Goal: Task Accomplishment & Management: Complete application form

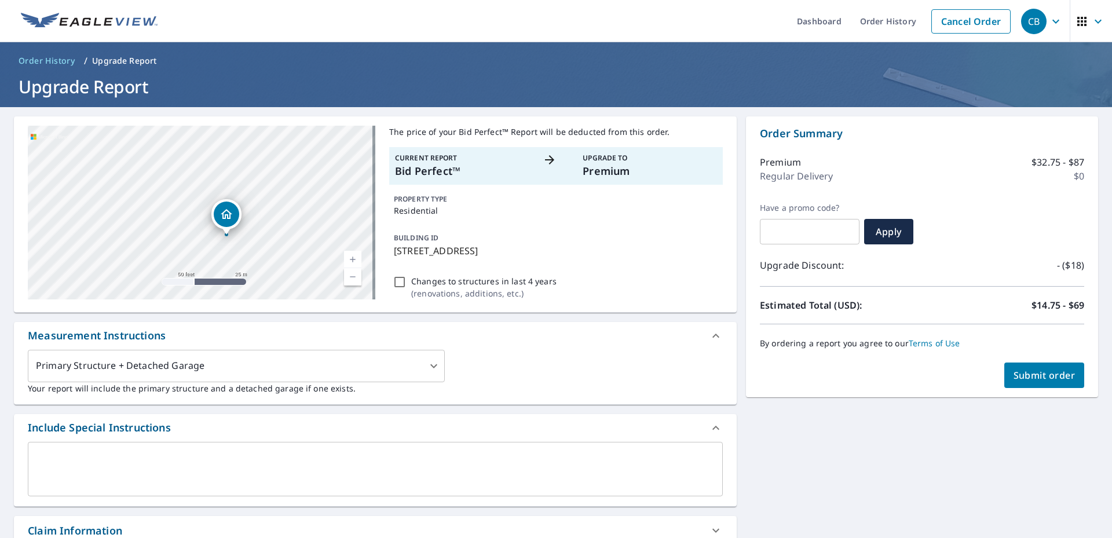
drag, startPoint x: 159, startPoint y: 192, endPoint x: 467, endPoint y: 322, distance: 334.4
click at [469, 324] on div "[STREET_ADDRESS] Aerial Road A standard road map Aerial A detailed look from ab…" at bounding box center [375, 451] width 723 height 670
drag, startPoint x: 211, startPoint y: 207, endPoint x: 372, endPoint y: 301, distance: 185.9
click at [371, 301] on div "[STREET_ADDRESS] Aerial Road A standard road map Aerial A detailed look from ab…" at bounding box center [375, 214] width 723 height 196
drag, startPoint x: 237, startPoint y: 235, endPoint x: 461, endPoint y: 382, distance: 267.8
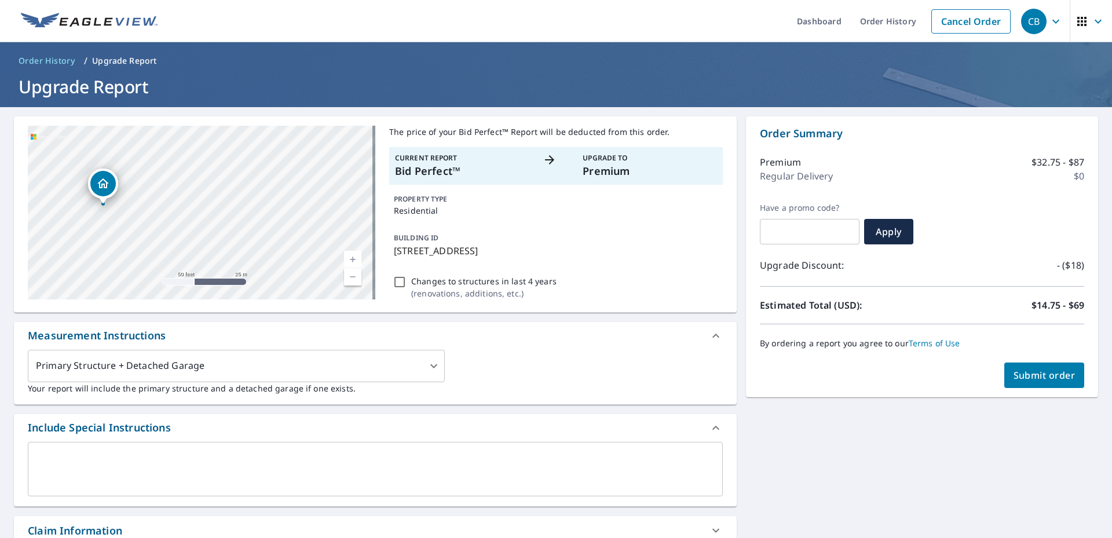
click at [473, 397] on div "[STREET_ADDRESS] Aerial Road A standard road map Aerial A detailed look from ab…" at bounding box center [375, 451] width 723 height 670
click at [345, 255] on link "Current Level 19, Zoom In" at bounding box center [352, 259] width 17 height 17
click at [345, 255] on link "Current Level 20, Zoom In Disabled" at bounding box center [352, 259] width 17 height 17
click at [346, 255] on link "Current Level 20, Zoom In Disabled" at bounding box center [352, 259] width 17 height 17
drag, startPoint x: 255, startPoint y: 206, endPoint x: 406, endPoint y: 335, distance: 198.9
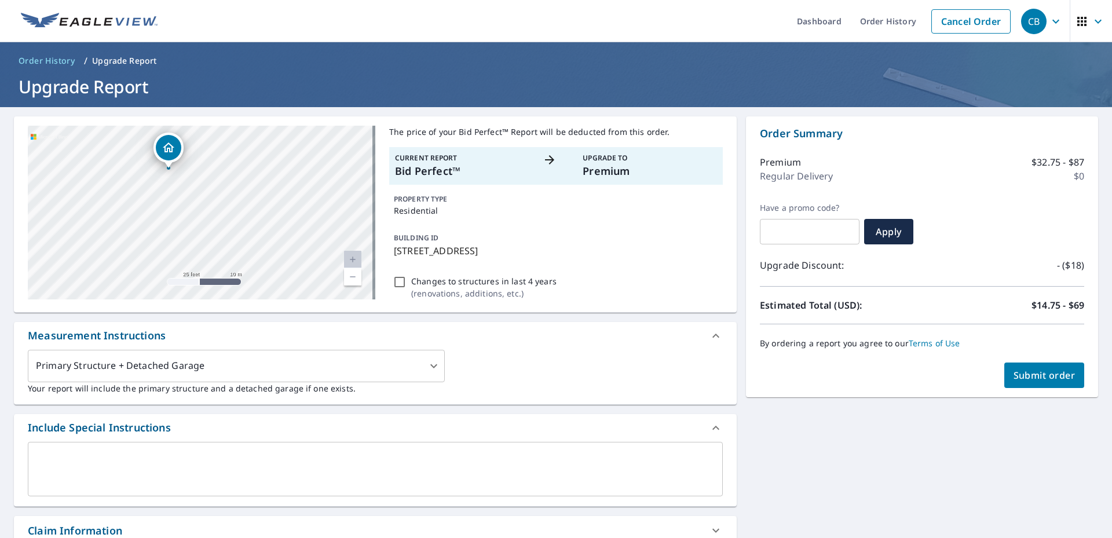
click at [405, 334] on div "[STREET_ADDRESS] Aerial Road A standard road map Aerial A detailed look from ab…" at bounding box center [375, 451] width 723 height 670
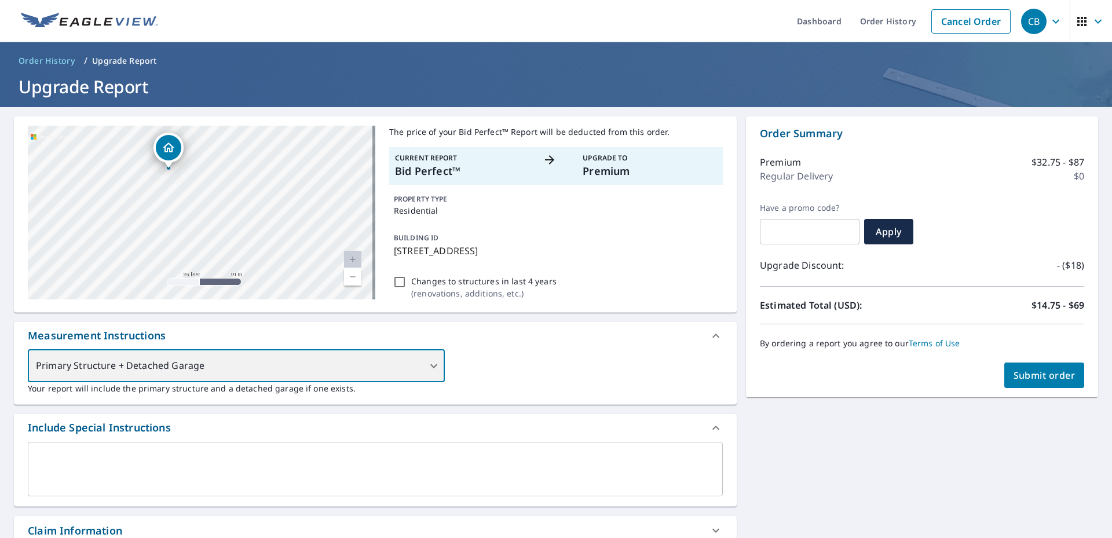
click at [425, 366] on div "Primary Structure + Detached Garage" at bounding box center [236, 366] width 417 height 32
click at [434, 364] on div "Primary Structure + Detached Garage" at bounding box center [236, 366] width 417 height 32
click at [430, 363] on div "Primary Structure + Detached Garage" at bounding box center [236, 366] width 417 height 32
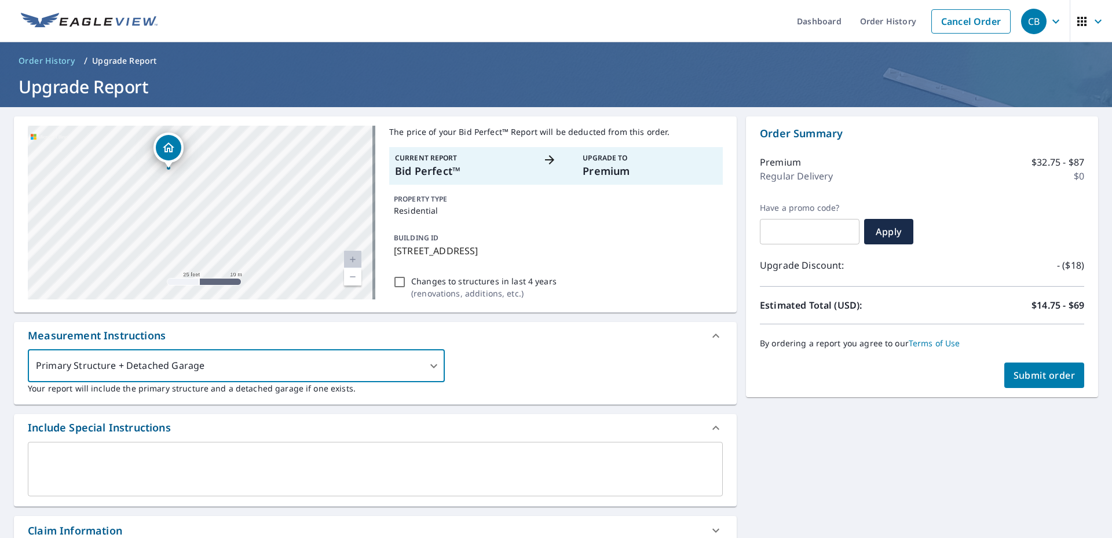
click at [56, 453] on textarea at bounding box center [375, 468] width 679 height 33
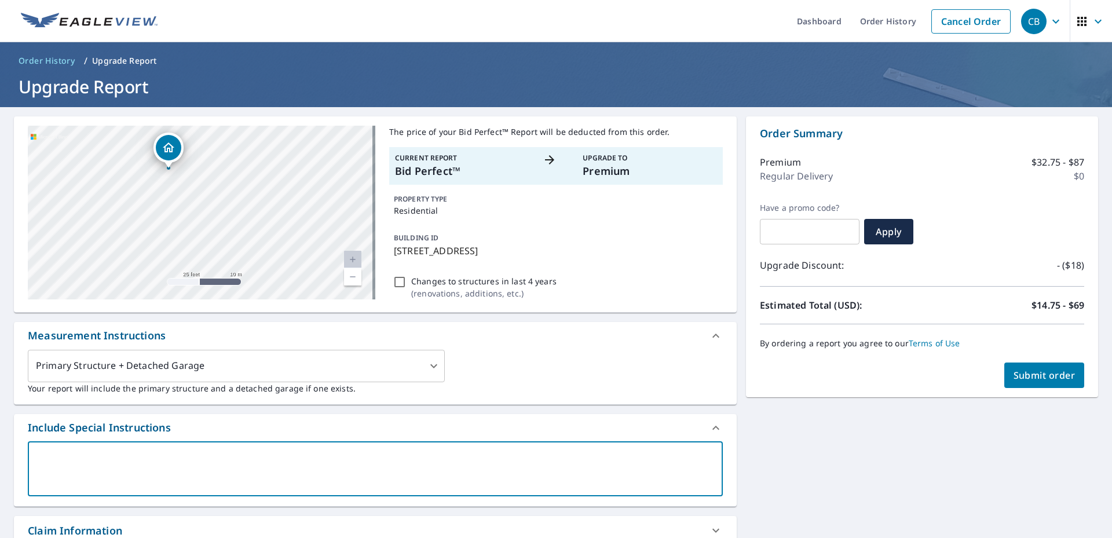
type textarea "P"
type textarea "x"
type textarea "Pl"
type textarea "x"
type textarea "Pleas"
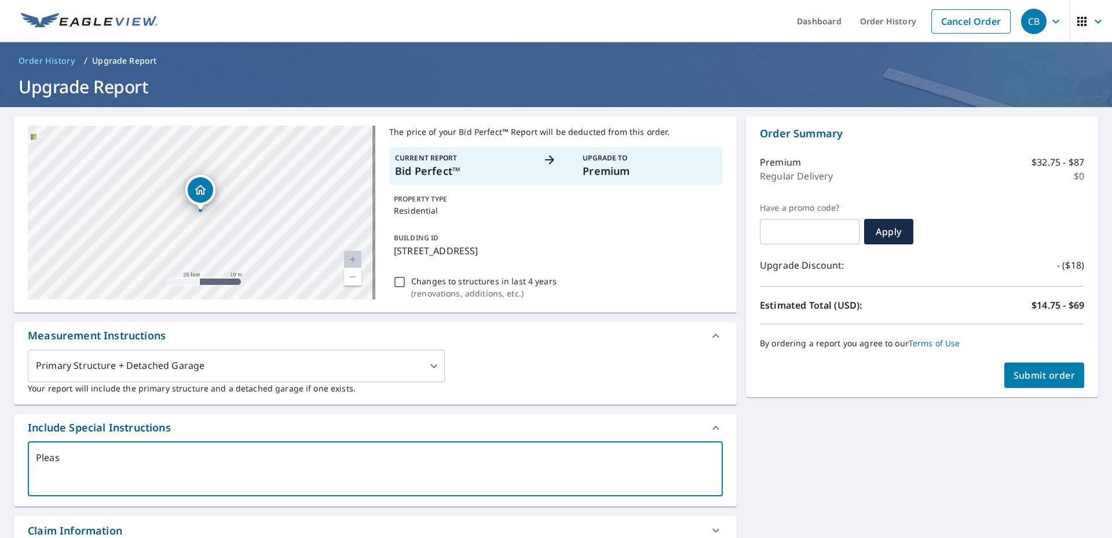
type textarea "x"
type textarea "Please"
type textarea "x"
type textarea "Please"
type textarea "x"
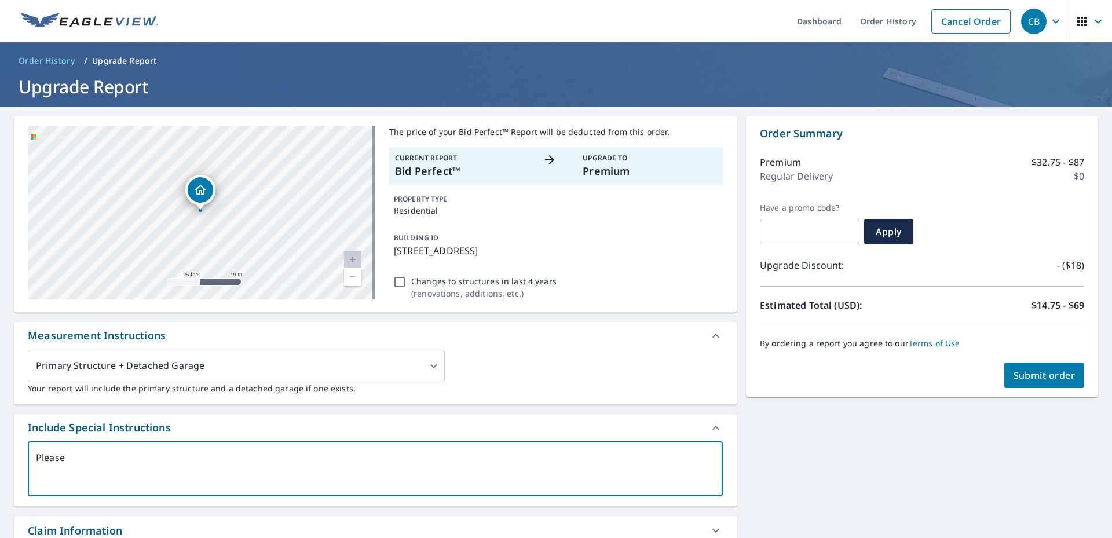
type textarea "Please i"
type textarea "x"
type textarea "Please in"
type textarea "x"
type textarea "Please inc"
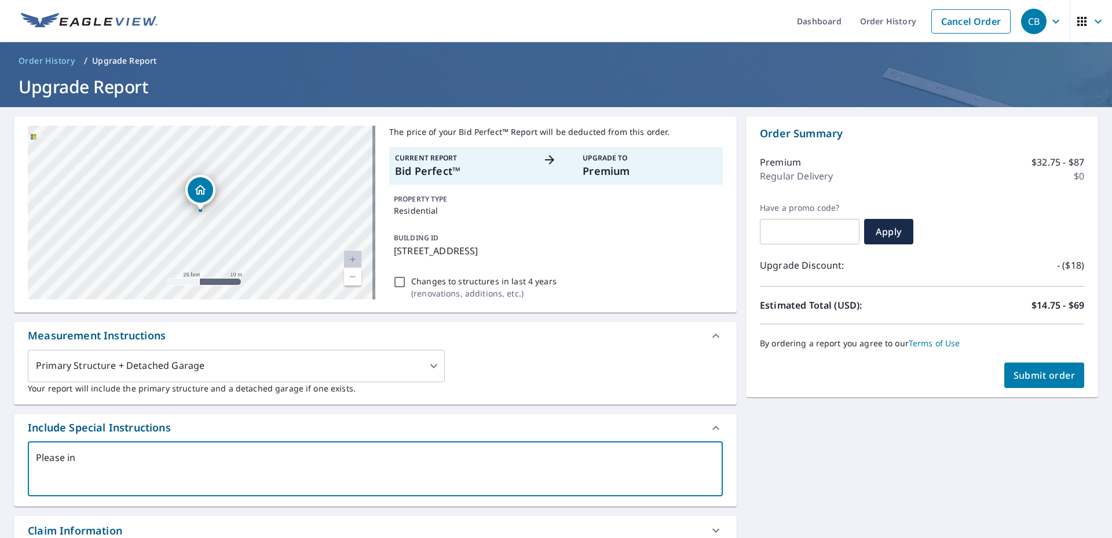
type textarea "x"
type textarea "Please incl"
type textarea "x"
type textarea "Please inclu"
type textarea "x"
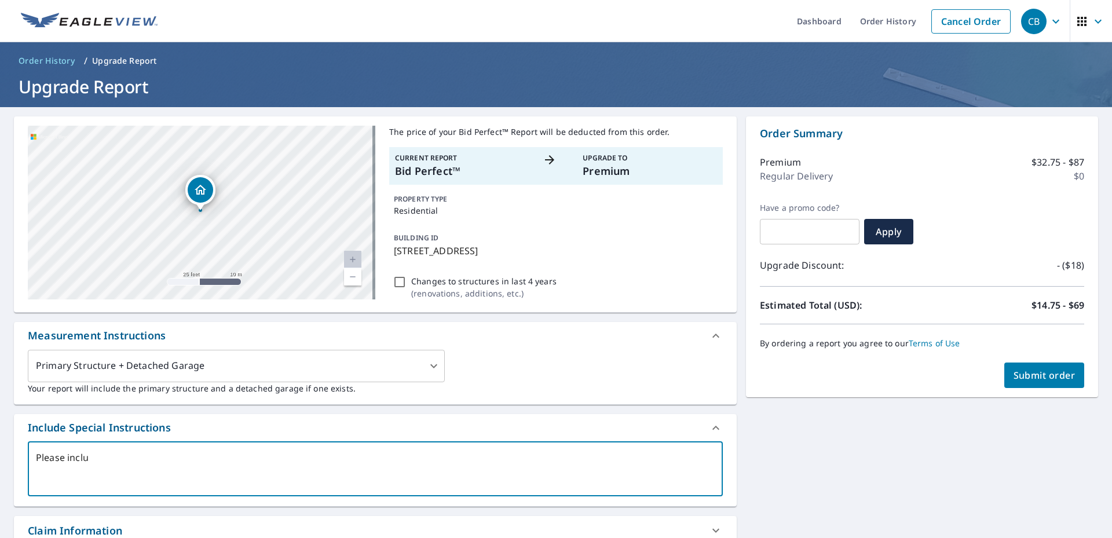
type textarea "Please includ"
type textarea "x"
type textarea "Please include"
type textarea "x"
type textarea "Please include"
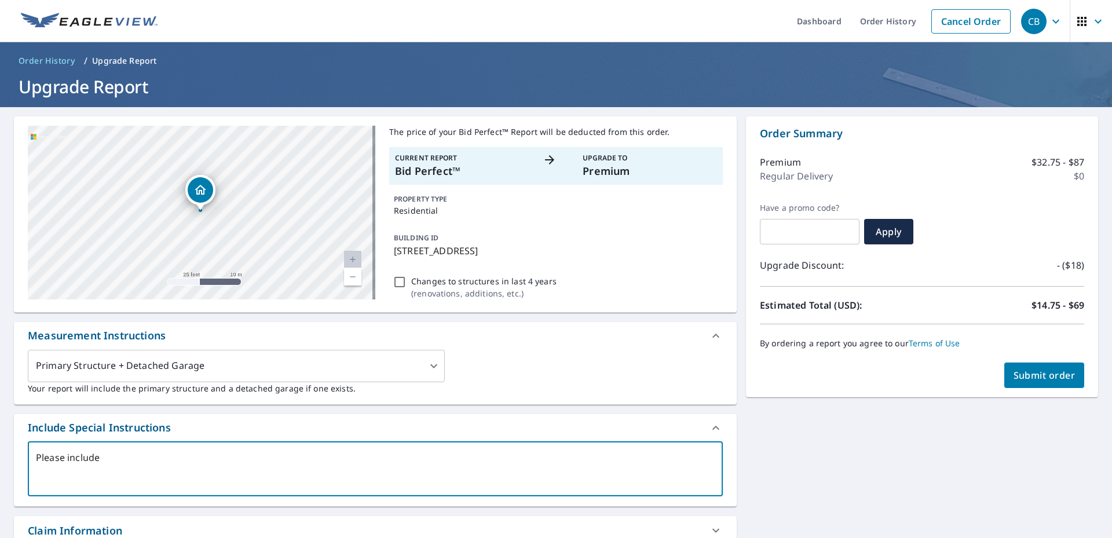
type textarea "x"
type textarea "Please include t"
type textarea "x"
type textarea "Please include th"
type textarea "x"
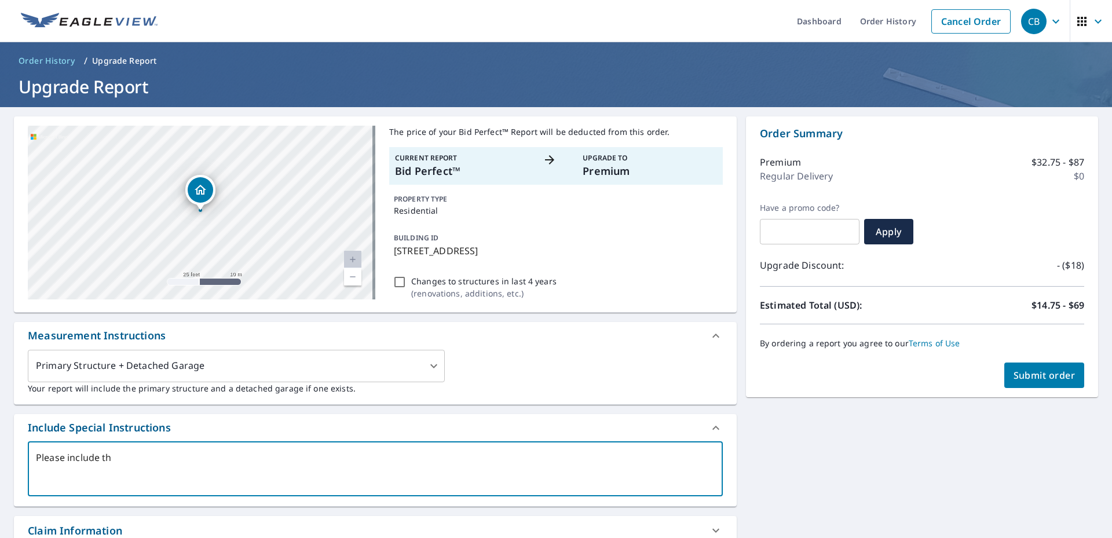
type textarea "Please include the"
type textarea "x"
type textarea "Please include the"
type textarea "x"
type textarea "Please include the t"
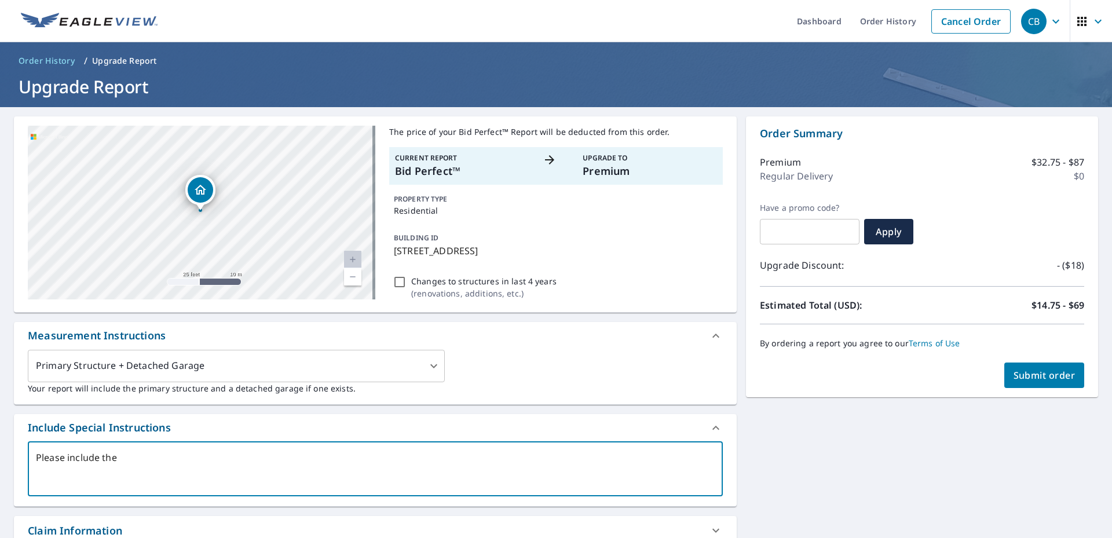
type textarea "x"
type textarea "Please include the th"
type textarea "x"
type textarea "Please include the thr"
type textarea "x"
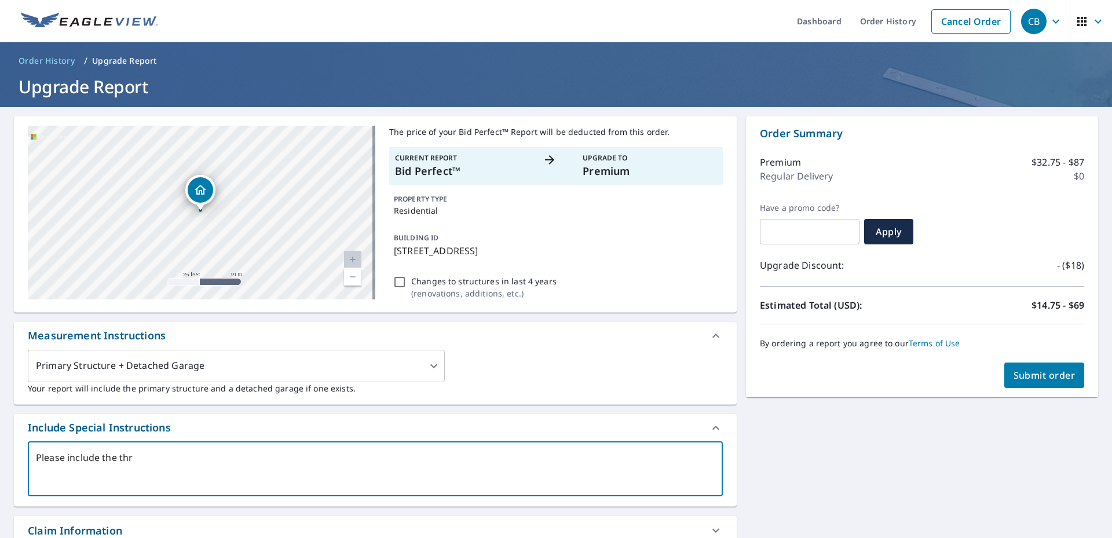
type textarea "Please include the thre"
type textarea "x"
type textarea "Please include the three"
type textarea "x"
type textarea "Please include the three"
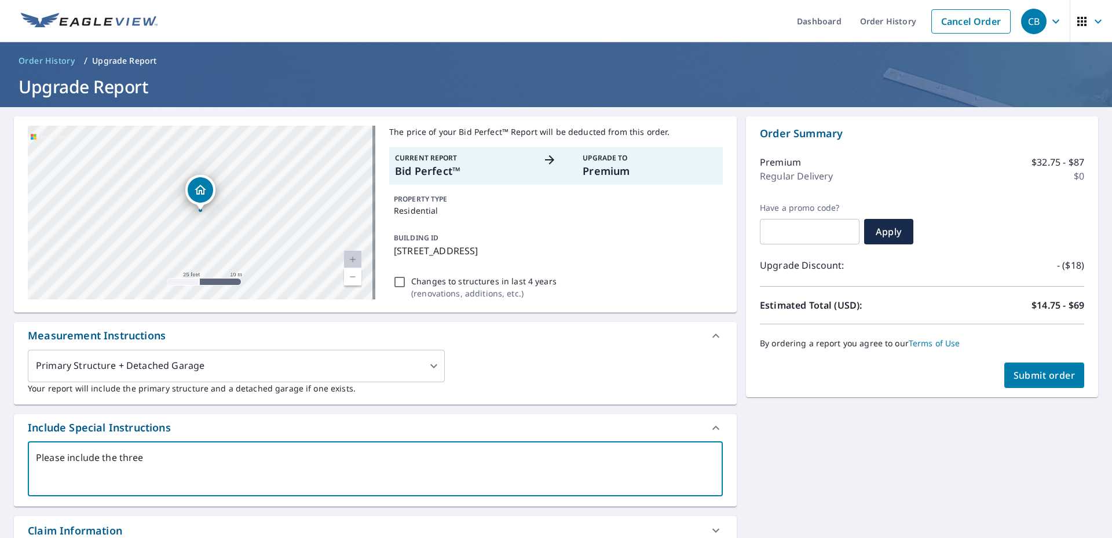
type textarea "x"
type textarea "Please include the three s"
type textarea "x"
type textarea "Please include the three sm"
type textarea "x"
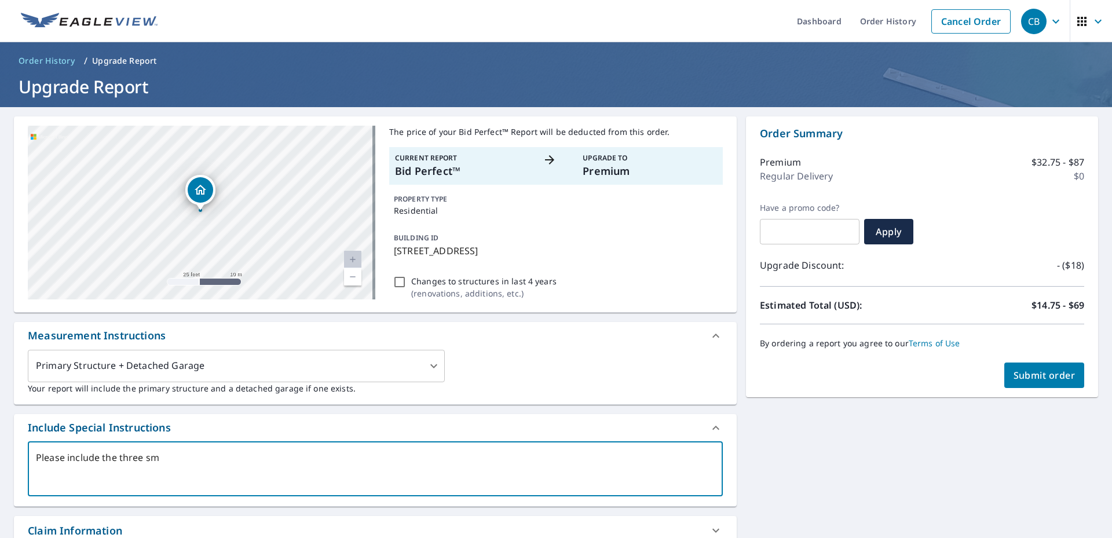
type textarea "Please include the three sma"
type textarea "x"
type textarea "Please include the three smal"
type textarea "x"
type textarea "Please include the three small"
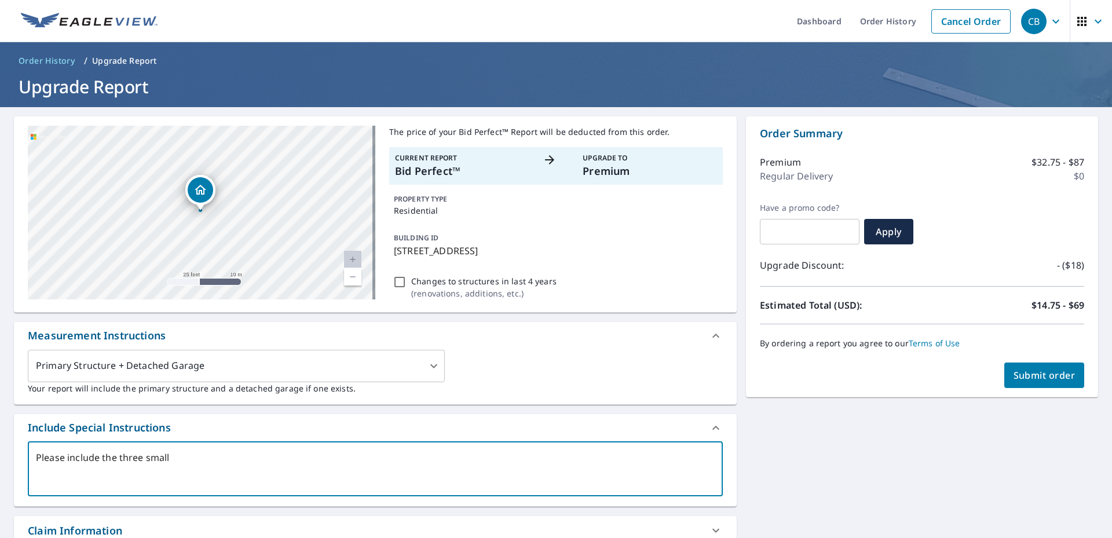
type textarea "x"
type textarea "Please include the three small"
type textarea "x"
type textarea "Please include the three small r"
type textarea "x"
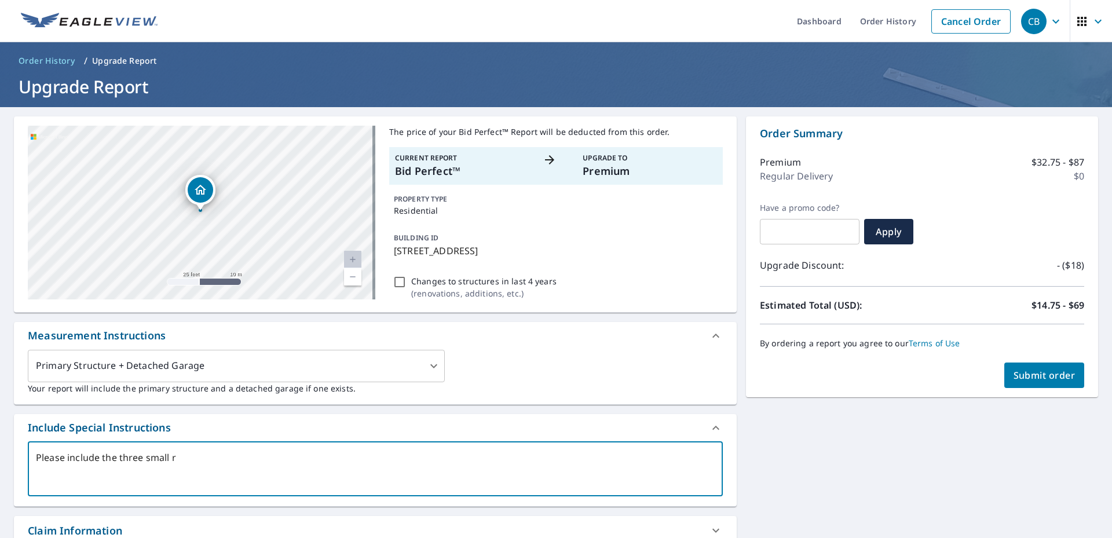
type textarea "Please include the three small ro"
type textarea "x"
type textarea "Please include the three small roo"
type textarea "x"
type textarea "Please include the three small roof"
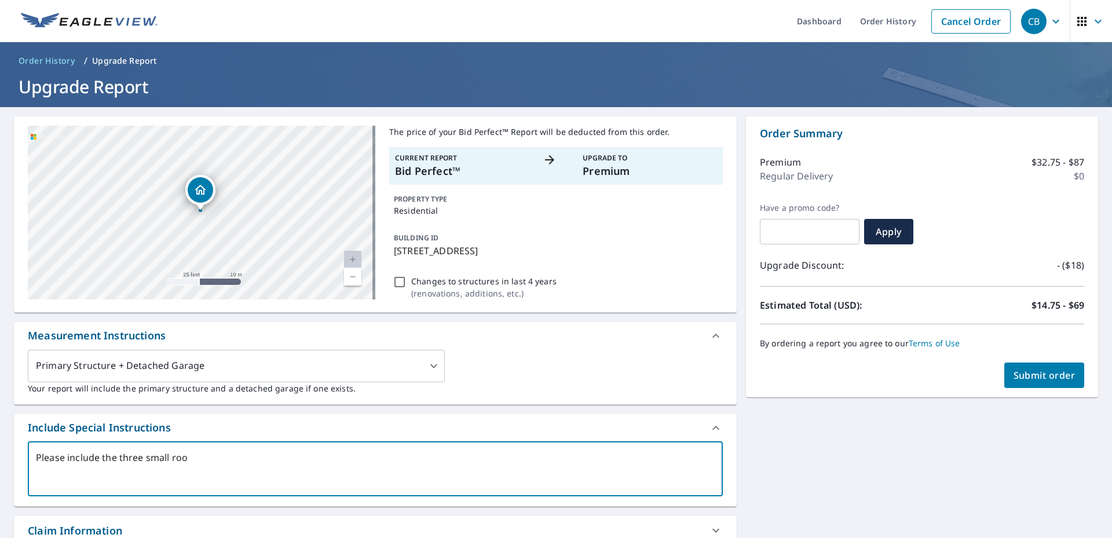
type textarea "x"
type textarea "Please include the three small roofs"
type textarea "x"
type textarea "Please include the three small roofs"
type textarea "x"
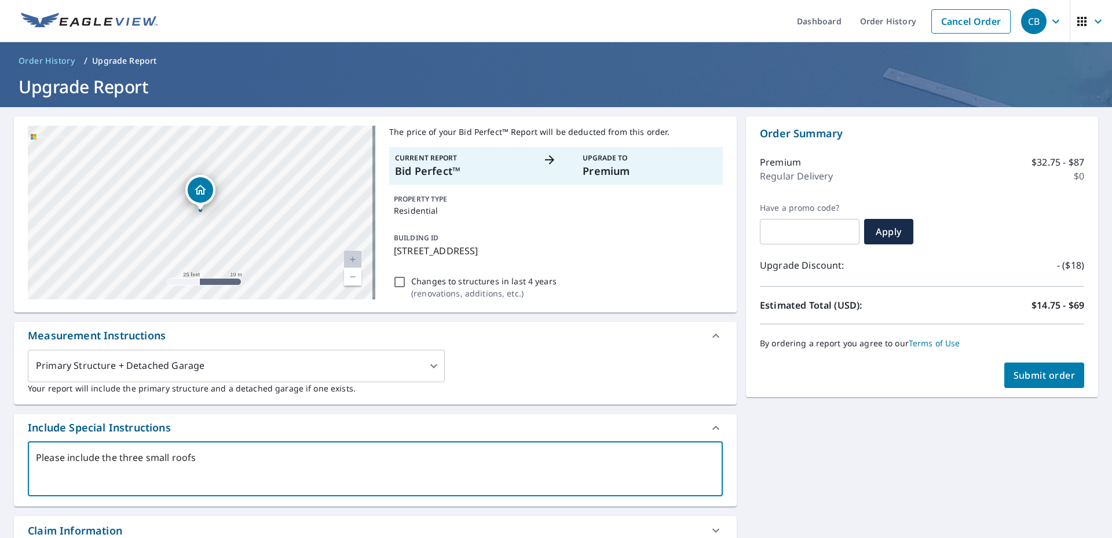
type textarea "Please include the three small roofs o"
type textarea "x"
type textarea "Please include the three small roofs on"
type textarea "x"
type textarea "Please include the three small roofs on"
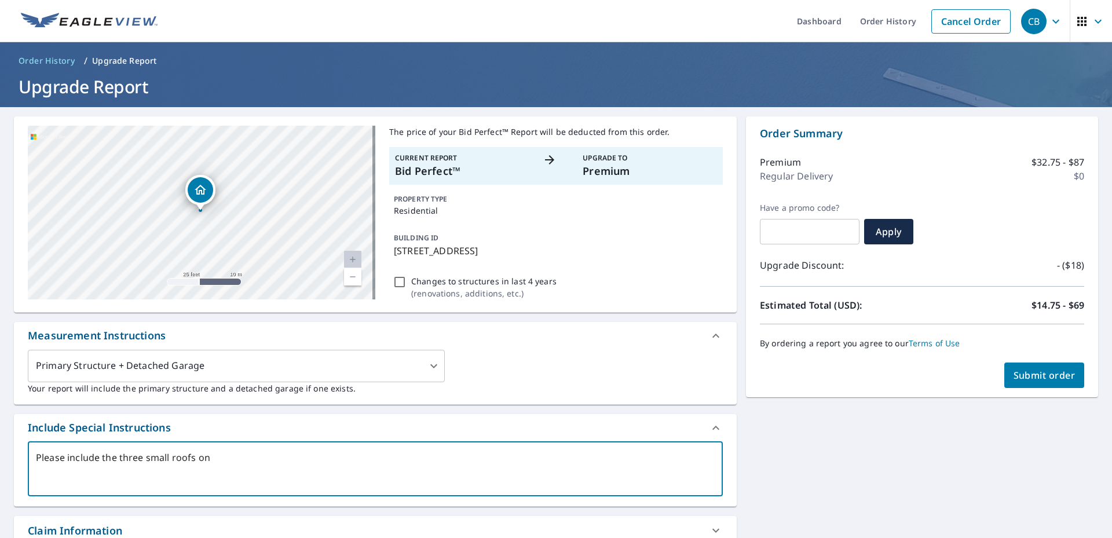
type textarea "x"
type textarea "Please include the three small roofs on t"
type textarea "x"
type textarea "Please include the three small roofs on th"
type textarea "x"
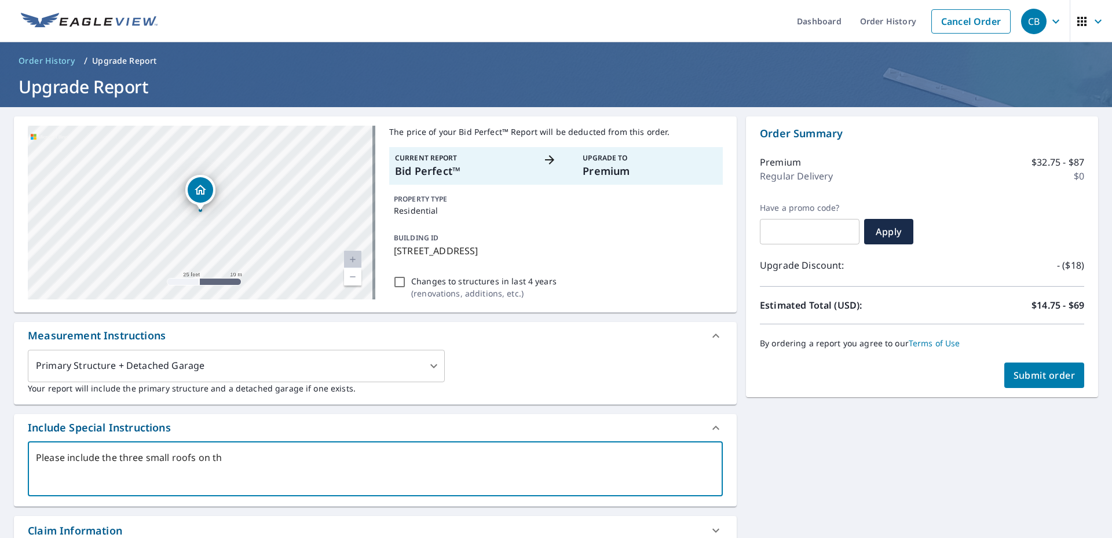
type textarea "Please include the three small roofs on the"
type textarea "x"
type textarea "Please include the three small roofs on the"
type textarea "x"
type textarea "Please include the three small roofs on the o"
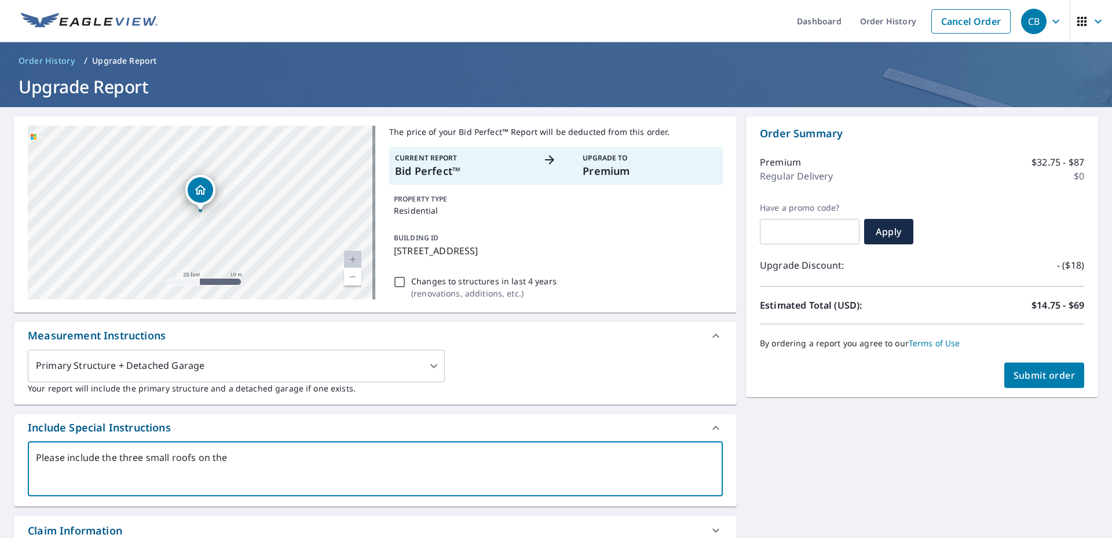
type textarea "x"
type textarea "Please include the three small roofs on the"
type textarea "x"
type textarea "Please include the three small roofs on the p"
type textarea "x"
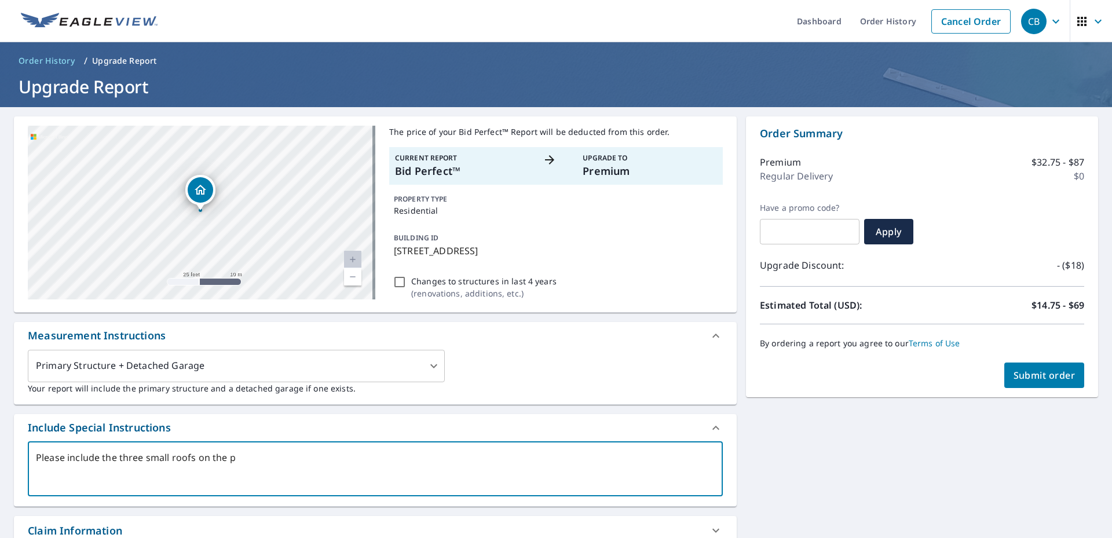
type textarea "Please include the three small roofs on the pr"
type textarea "x"
type textarea "Please include the three small roofs on the pro"
type textarea "x"
type textarea "Please include the three small roofs on the prop"
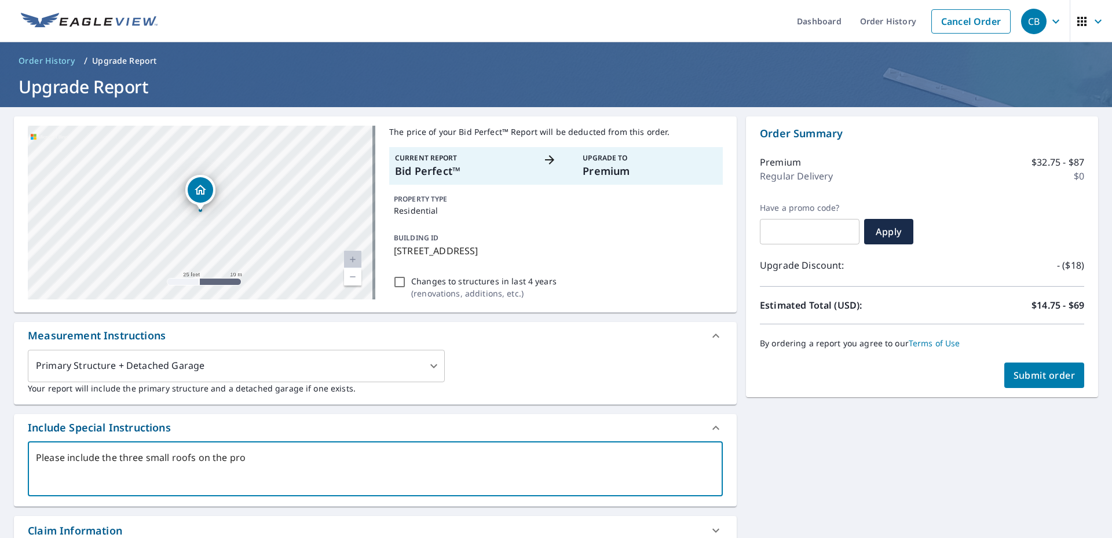
type textarea "x"
type textarea "Please include the three small roofs on the prope"
type textarea "x"
type textarea "Please include the three small roofs on the proper"
type textarea "x"
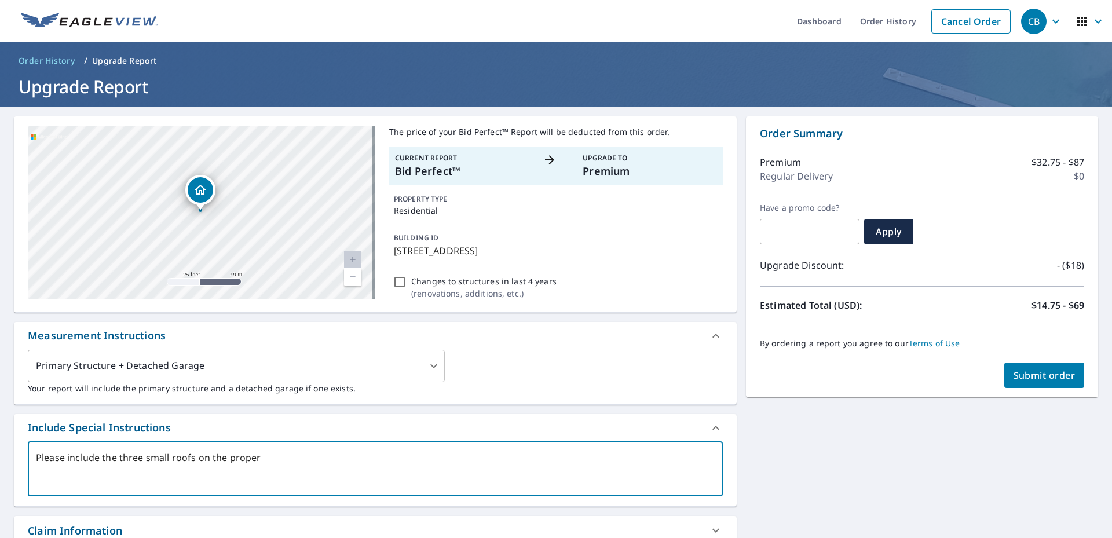
type textarea "Please include the three small roofs on the propert"
type textarea "x"
type textarea "Please include the three small roofs on the property"
type textarea "x"
type textarea "Please include the three small roofs on the property"
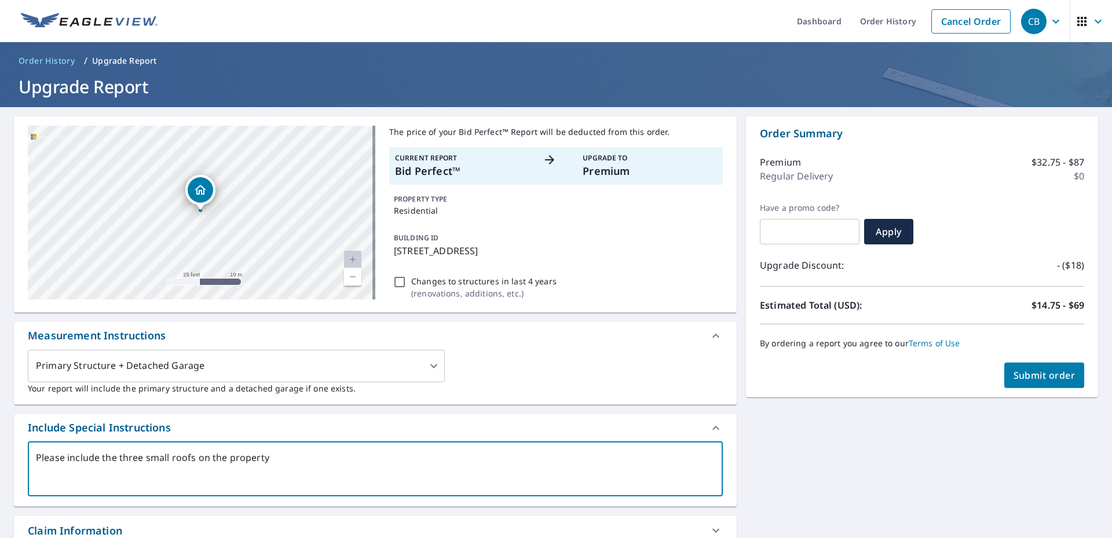
type textarea "x"
type textarea "Please include the three small roofs on the property t"
type textarea "x"
type textarea "Please include the three small roofs on the property th"
type textarea "x"
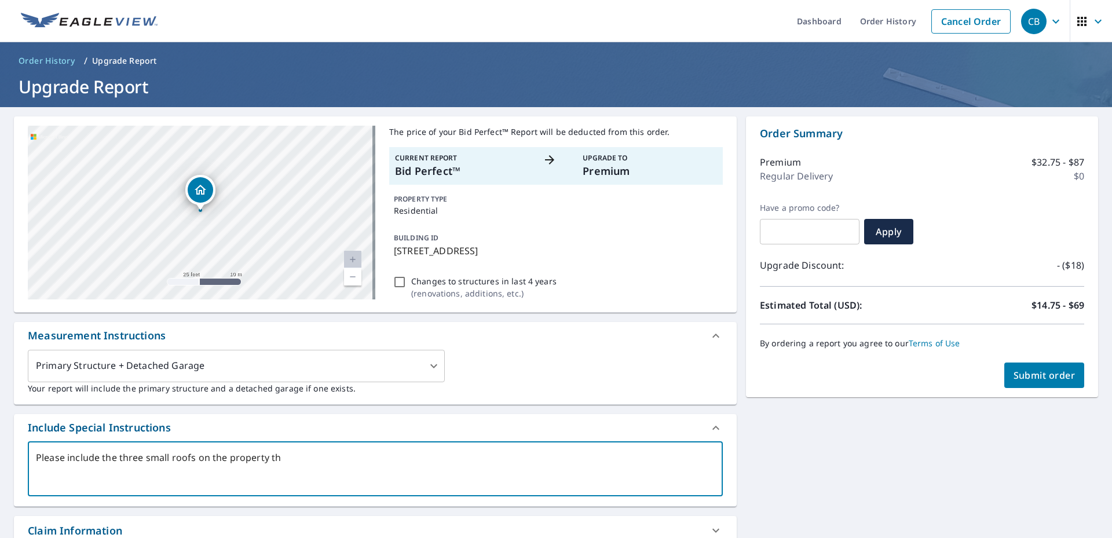
type textarea "Please include the three small roofs on the property tha"
type textarea "x"
type textarea "Please include the three small roofs on the property that"
type textarea "x"
type textarea "Please include the three small roofs on the property that"
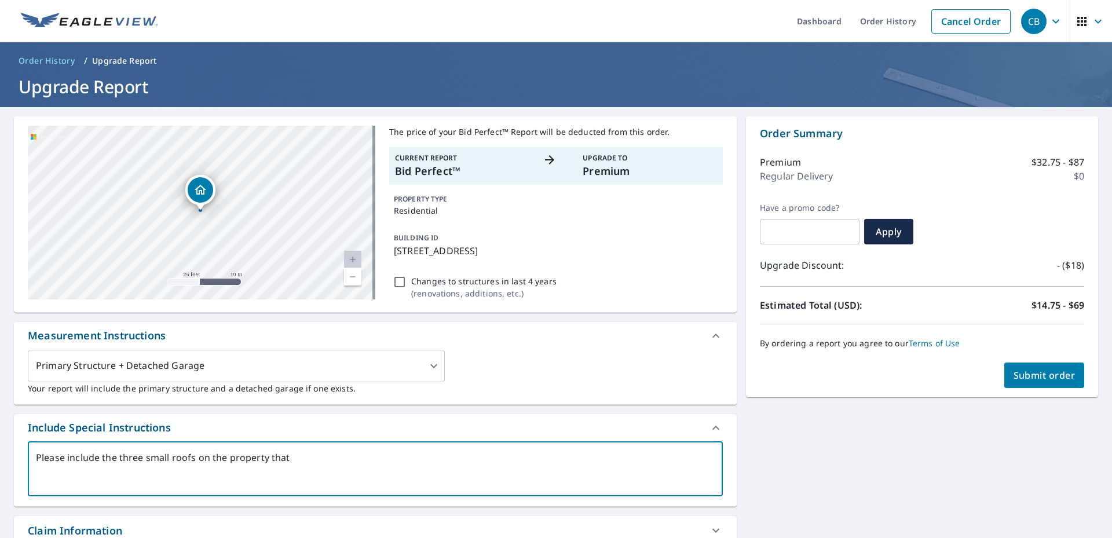
type textarea "x"
type textarea "Please include the three small roofs on the property that w"
type textarea "x"
type textarea "Please include the three small roofs on the property that we"
type textarea "x"
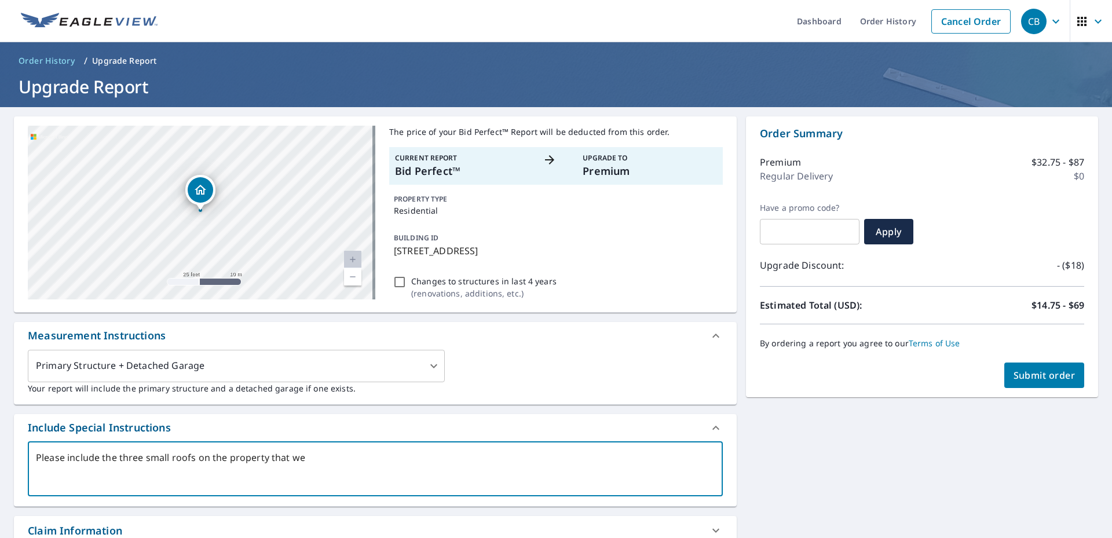
type textarea "Please include the three small roofs on the property that wer"
type textarea "x"
type textarea "Please include the three small roofs on the property that were"
type textarea "x"
type textarea "Please include the three small roofs on the property that were"
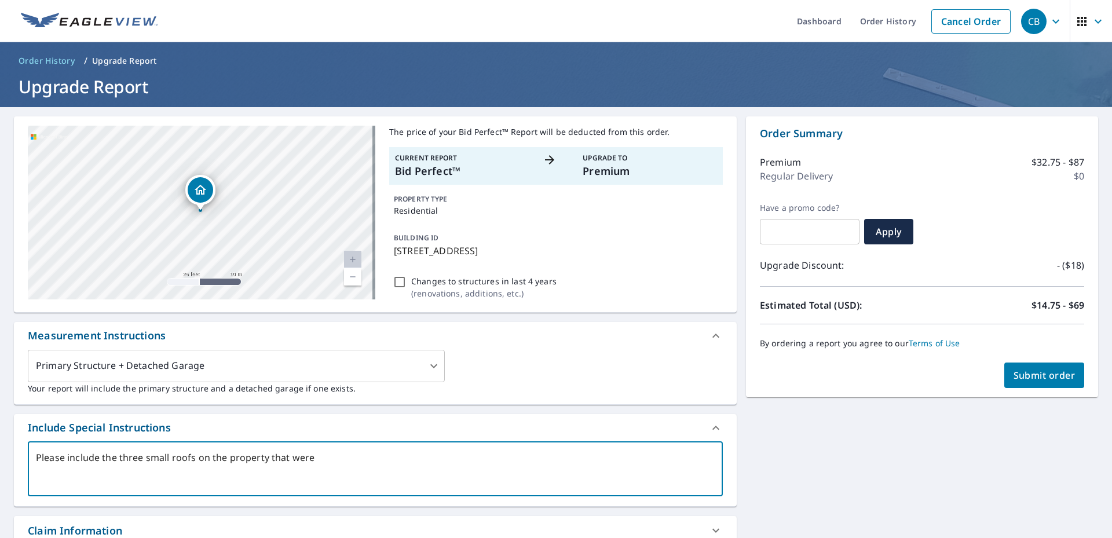
type textarea "x"
type textarea "Please include the three small roofs on the property that were n"
type textarea "x"
type textarea "Please include the three small roofs on the property that were no"
type textarea "x"
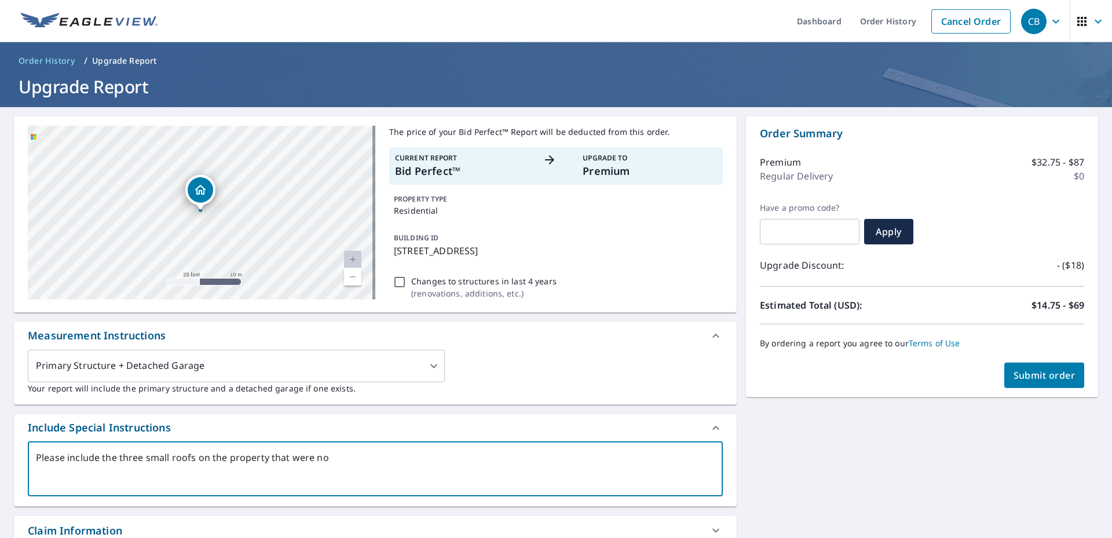
type textarea "Please include the three small roofs on the property that were not"
type textarea "x"
type textarea "Please include the three small roofs on the property that were not"
type textarea "x"
type textarea "Please include the three small roofs on the property that were not o"
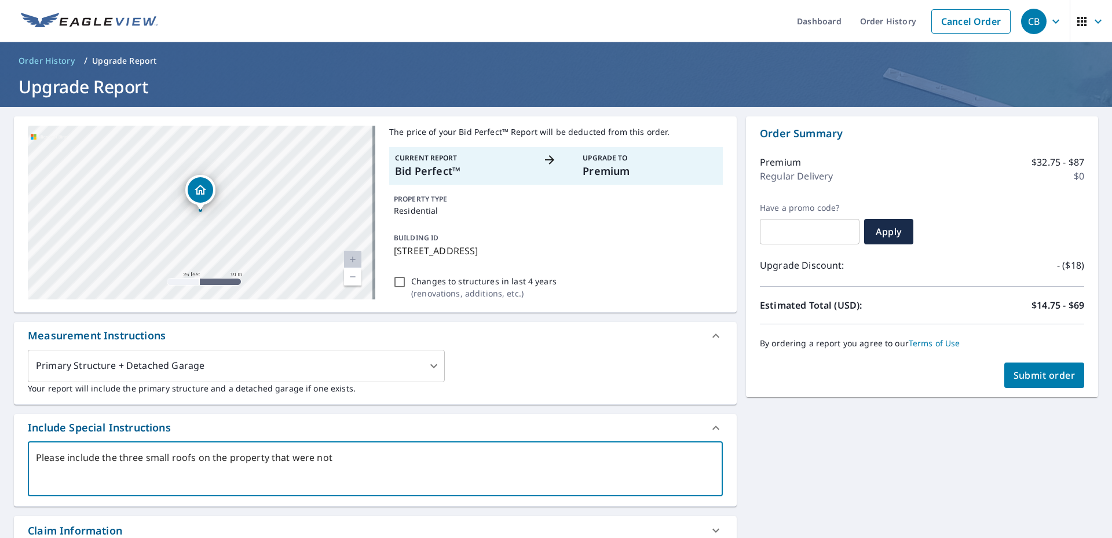
type textarea "x"
type textarea "Please include the three small roofs on the property that were not on"
type textarea "x"
type textarea "Please include the three small roofs on the property that were not on"
type textarea "x"
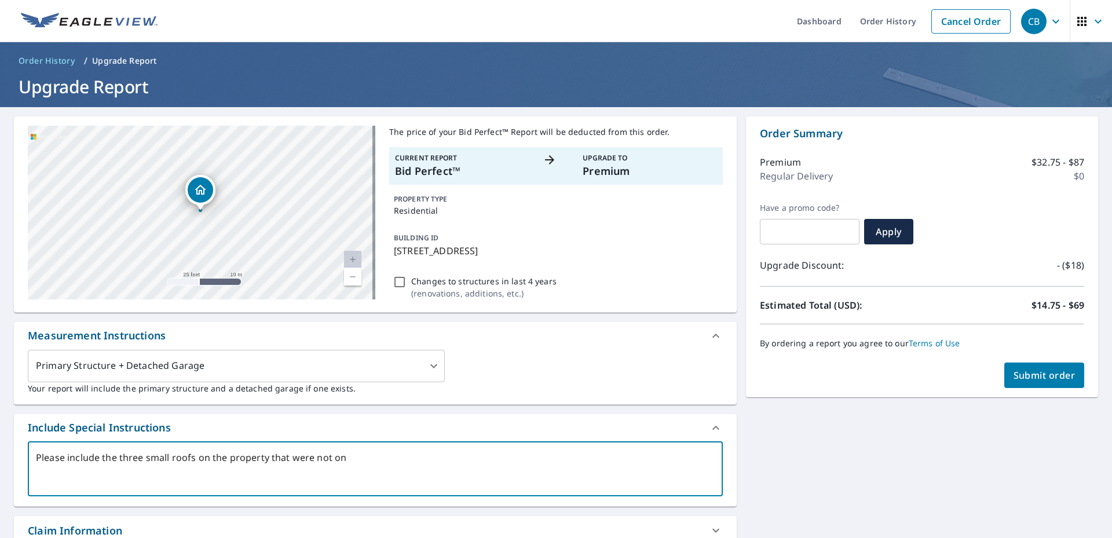
type textarea "Please include the three small roofs on the property that were not on t"
type textarea "x"
type textarea "Please include the three small roofs on the property that were not on th"
type textarea "x"
type textarea "Please include the three small roofs on the property that were not on the"
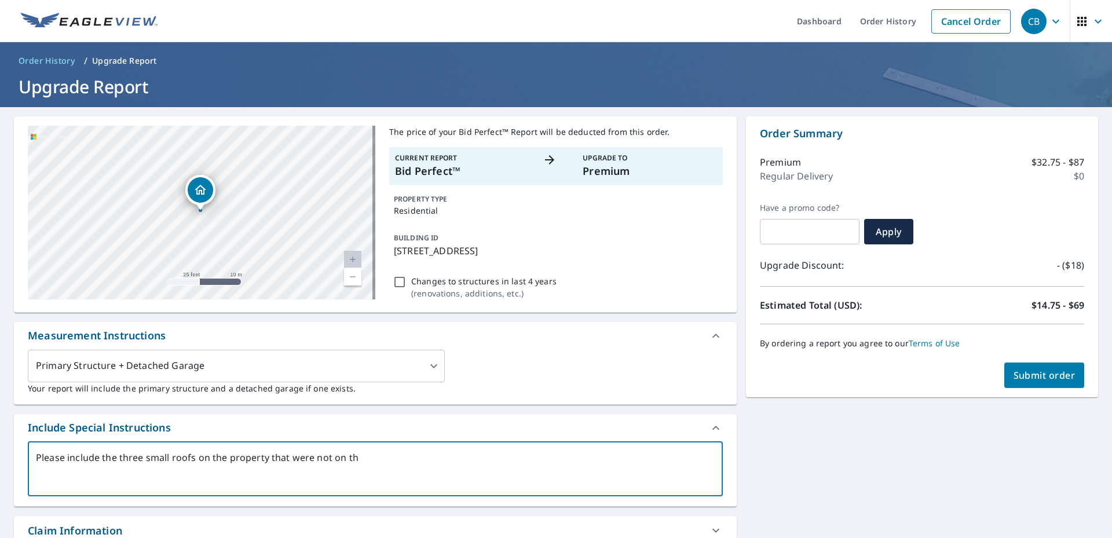
type textarea "x"
type textarea "Please include the three small roofs on the property that were not on the"
type textarea "x"
type textarea "Please include the three small roofs on the property that were not on the B"
type textarea "x"
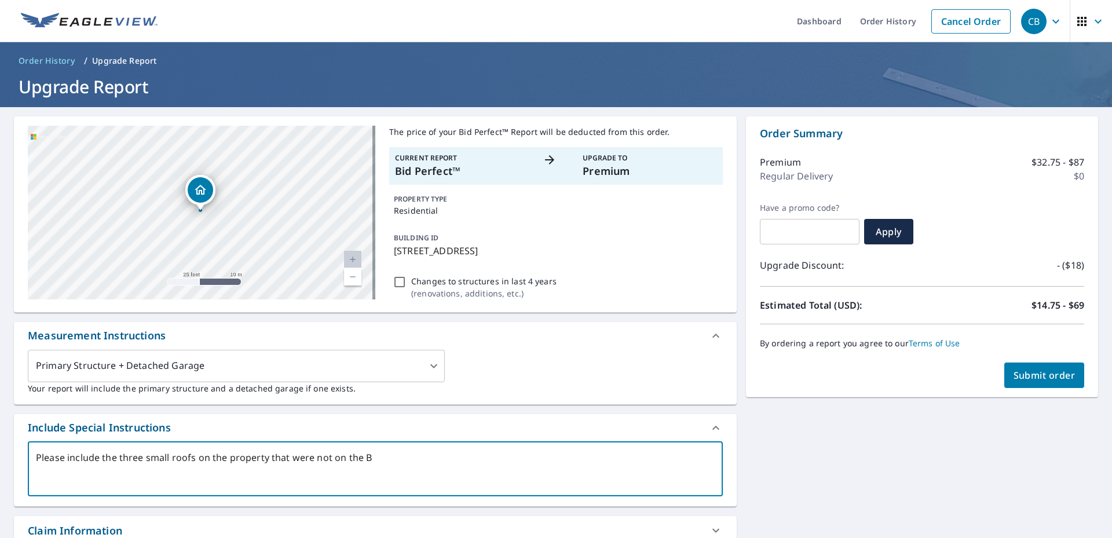
type textarea "Please include the three small roofs on the property that were not on the Bi"
type textarea "x"
type textarea "Please include the three small roofs on the property that were not on the Bid"
type textarea "x"
type textarea "Please include the three small roofs on the property that were not on the Bid"
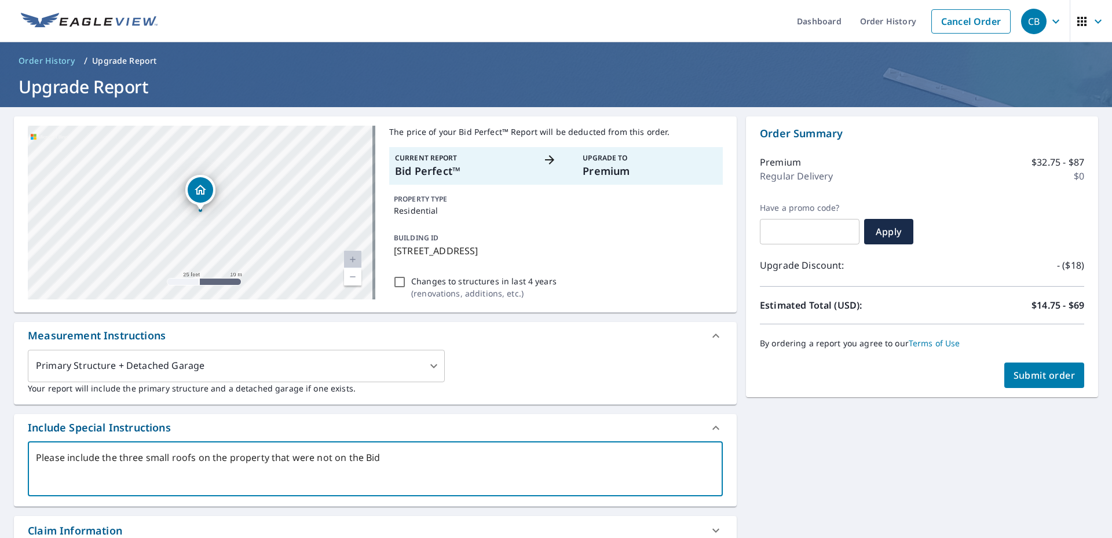
type textarea "x"
type textarea "Please include the three small roofs on the property that were not on the Bid p"
type textarea "x"
type textarea "Please include the three small roofs on the property that were not on the Bid pe"
type textarea "x"
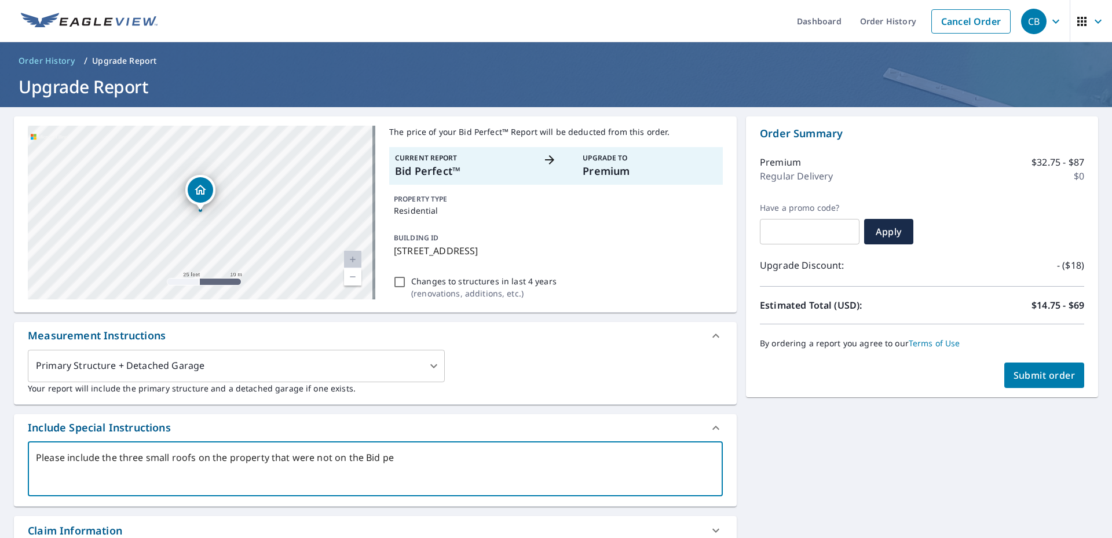
type textarea "Please include the three small roofs on the property that were not on the Bid p…"
type textarea "x"
type textarea "Please include the three small roofs on the property that were not on the Bid p…"
type textarea "x"
type textarea "Please include the three small roofs on the property that were not on the Bid p…"
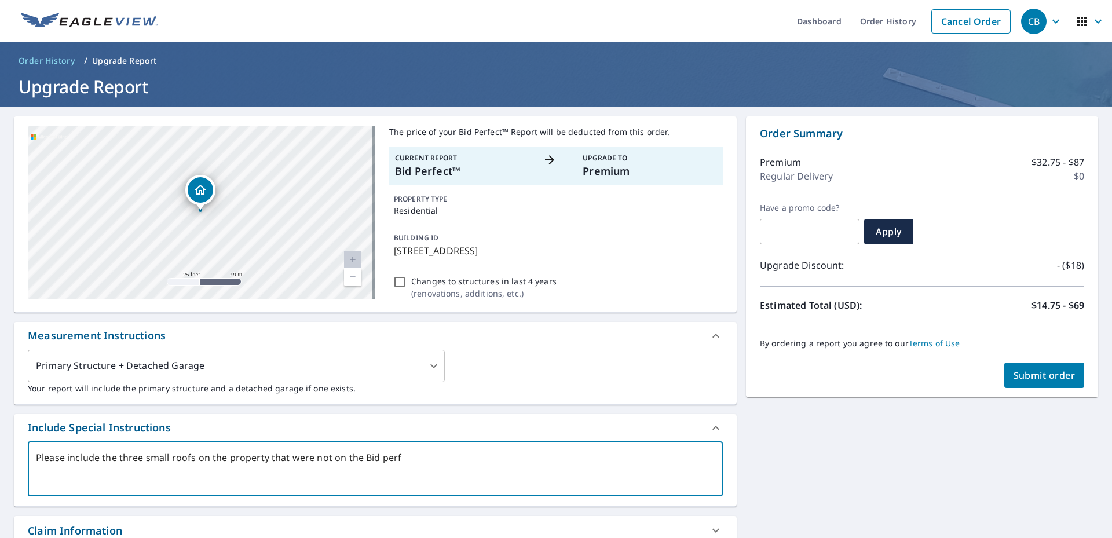
type textarea "x"
type textarea "Please include the three small roofs on the property that were not on the Bid p…"
type textarea "x"
type textarea "Please include the three small roofs on the property that were not on the Bid p…"
type textarea "x"
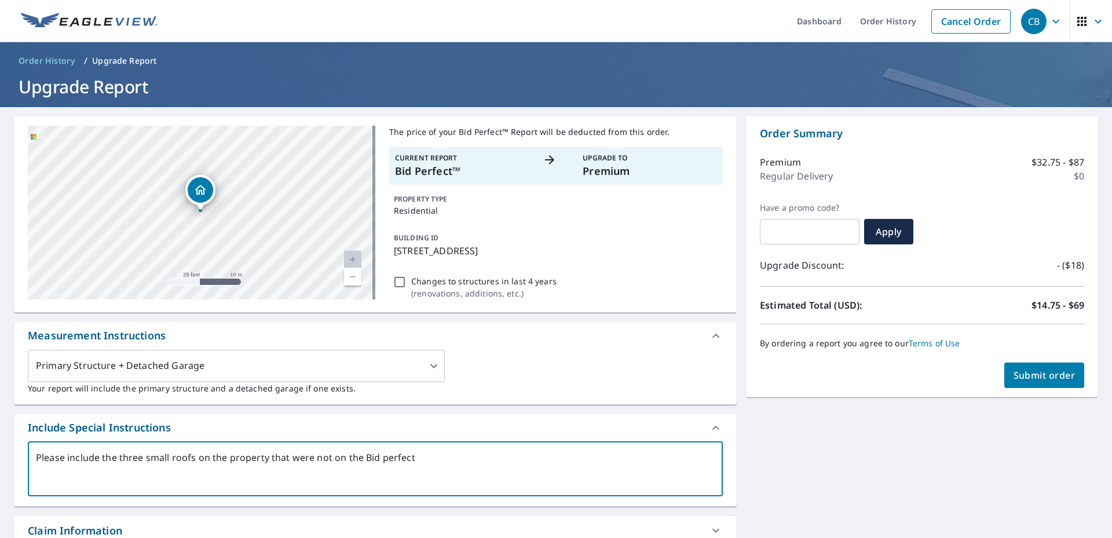
type textarea "Please include the three small roofs on the property that were not on the Bid p…"
type textarea "x"
type textarea "Please include the three small roofs on the property that were not on the Bid p…"
type textarea "x"
type textarea "Please include the three small roofs on the property that were not on the Bid p…"
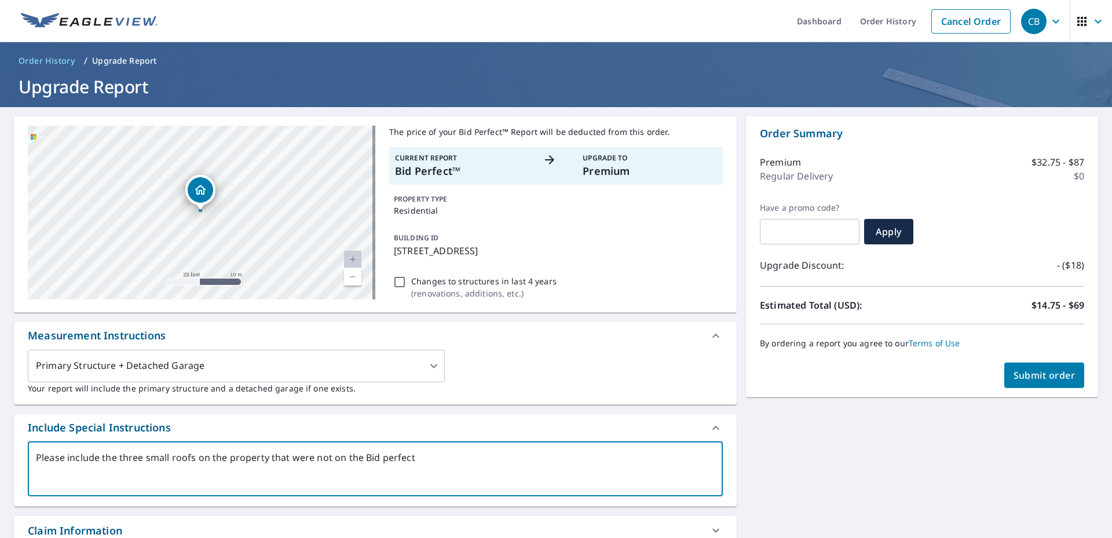
type textarea "x"
type textarea "Please include the three small roofs on the property that were not on the Bid p…"
type textarea "x"
type textarea "Please include the three small roofs on the property that were not on the Bid p…"
type textarea "x"
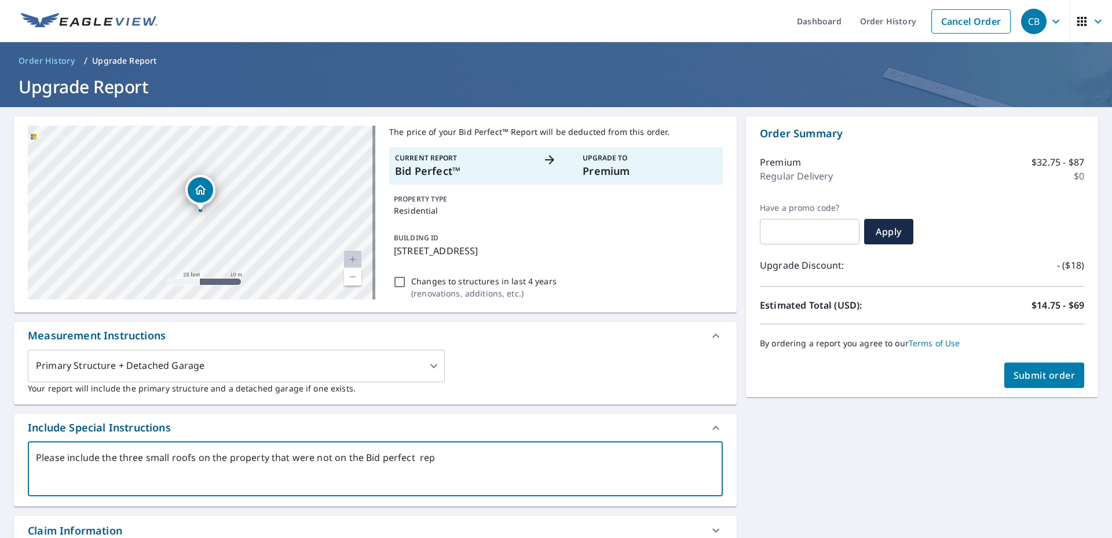
type textarea "Please include the three small roofs on the property that were not on the Bid p…"
type textarea "x"
type textarea "Please include the three small roofs on the property that were not on the Bid p…"
type textarea "x"
type textarea "Please include the three small roofs on the property that were not on the Bid p…"
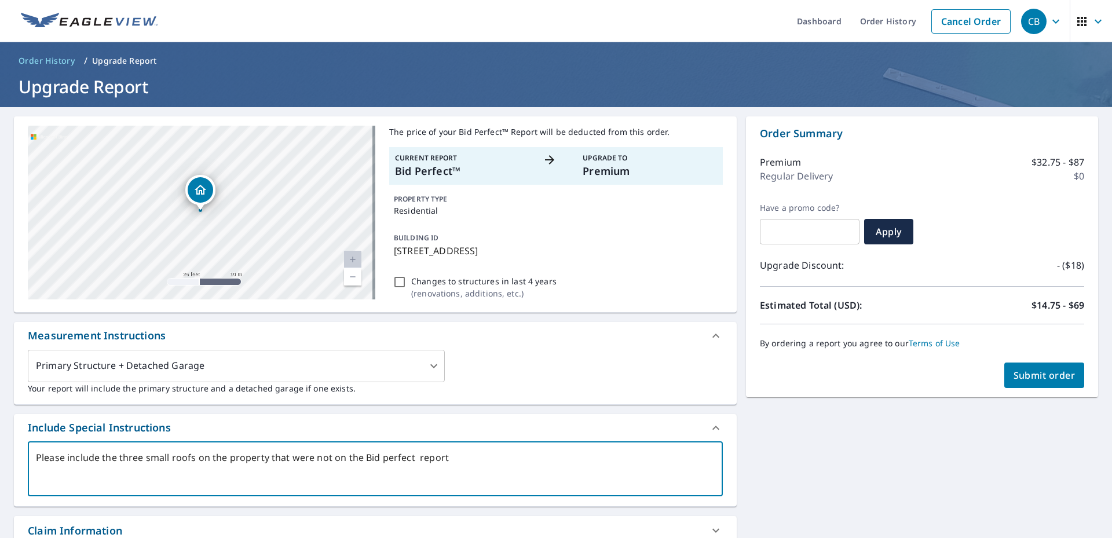
type textarea "x"
type textarea "Please include the three small roofs on the property that were not on the Bid p…"
type textarea "x"
click at [45, 472] on textarea "Please include the three small roofs on the property that were not on the Bid p…" at bounding box center [375, 468] width 679 height 33
click at [453, 453] on textarea "Please include the three small roofs on the property that were not on the Bid p…" at bounding box center [375, 468] width 679 height 33
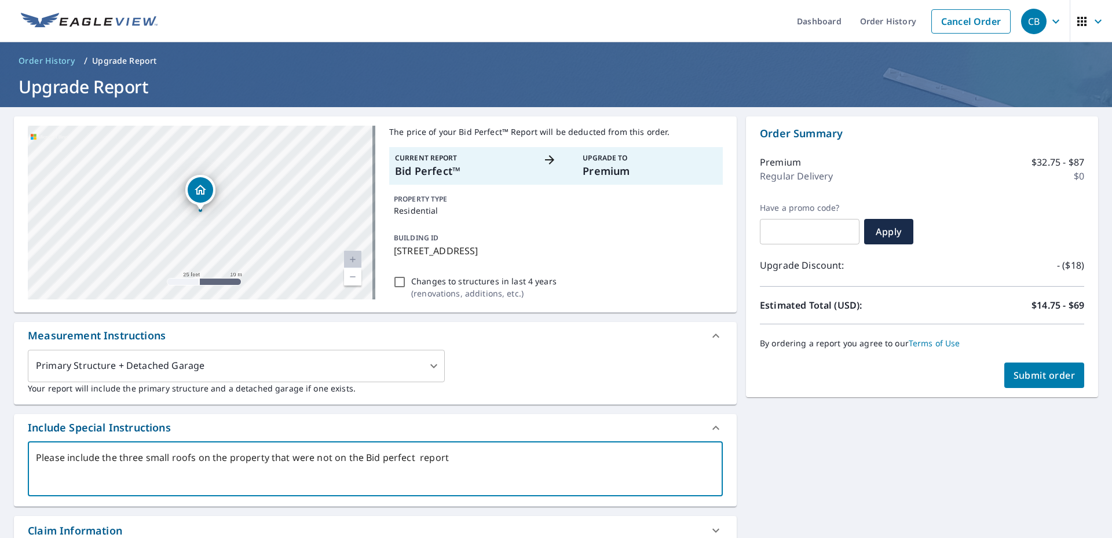
type textarea "Please include the three small roofs on the property that were not on the Bid p…"
type textarea "x"
type textarea "Please include the three small roofs on the property that were not on the Bid p…"
type textarea "x"
type textarea "Please include the three small roofs on the property that were not on the Bid p…"
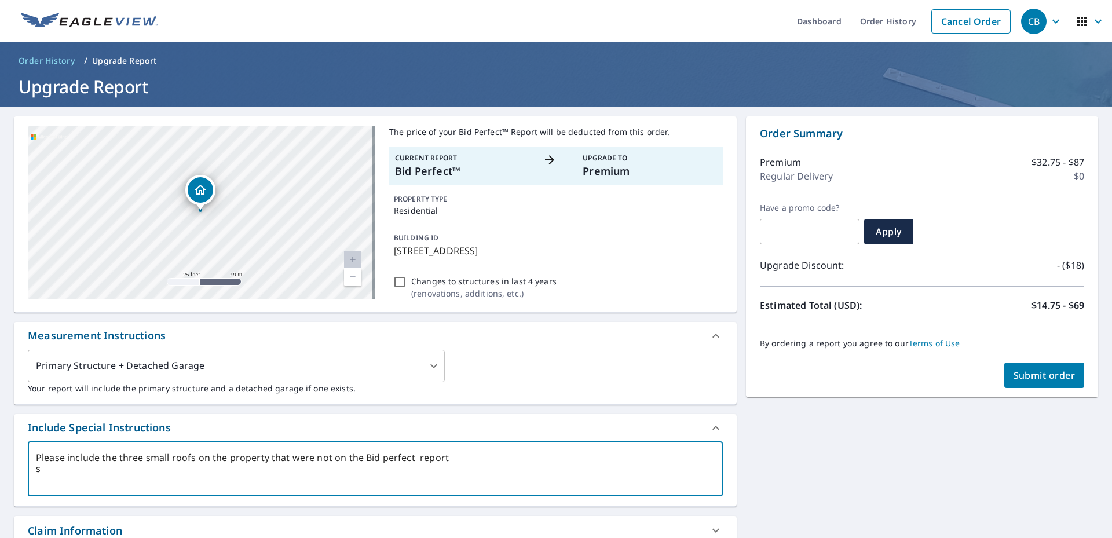
type textarea "x"
type textarea "Please include the three small roofs on the property that were not on the Bid p…"
type textarea "x"
type textarea "Please include the three small roofs on the property that were not on the Bid p…"
type textarea "x"
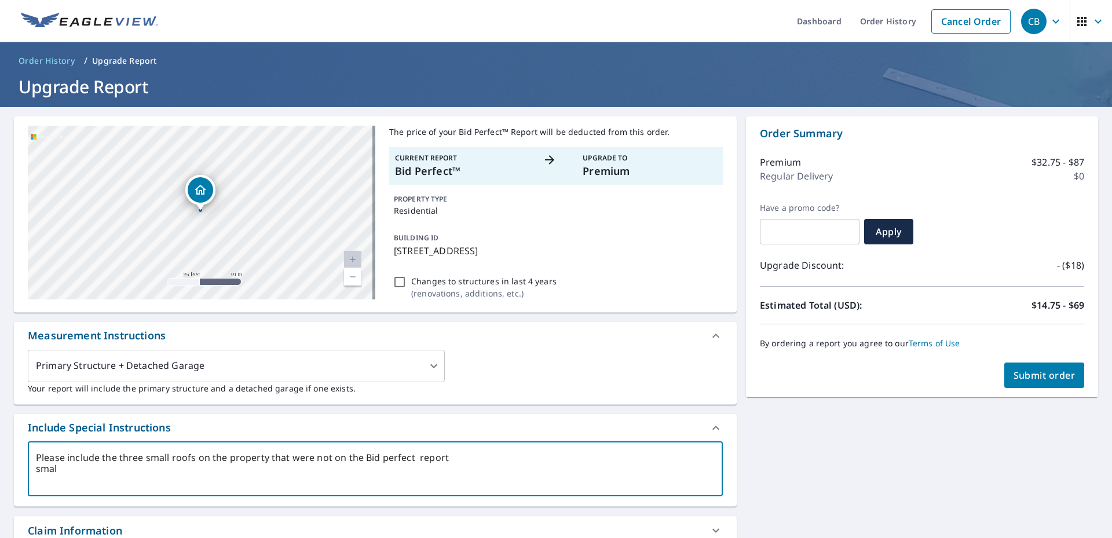
type textarea "Please include the three small roofs on the property that were not on the Bid p…"
type textarea "x"
drag, startPoint x: 200, startPoint y: 185, endPoint x: 389, endPoint y: 371, distance: 265.0
click at [320, 383] on div "[STREET_ADDRESS] Aerial Road A standard road map Aerial A detailed look from ab…" at bounding box center [375, 451] width 723 height 670
drag, startPoint x: 68, startPoint y: 169, endPoint x: 342, endPoint y: 408, distance: 363.3
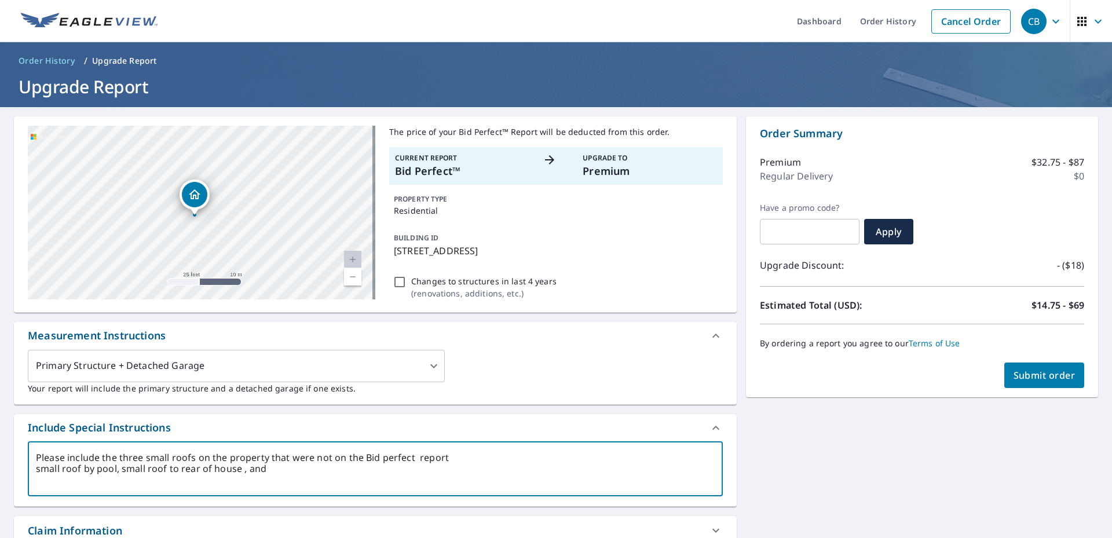
click at [338, 408] on div "[STREET_ADDRESS] Aerial Road A standard road map Aerial A detailed look from ab…" at bounding box center [375, 451] width 723 height 670
click at [439, 457] on textarea "Please include the three small roofs on the property that were not on the Bid P…" at bounding box center [375, 468] width 679 height 33
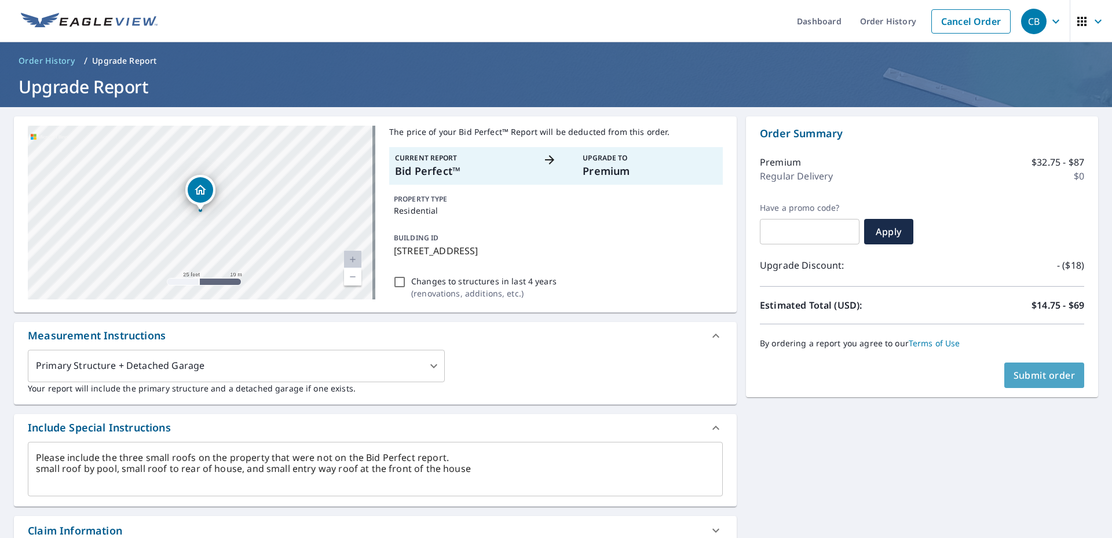
click at [1043, 377] on span "Submit order" at bounding box center [1045, 375] width 62 height 13
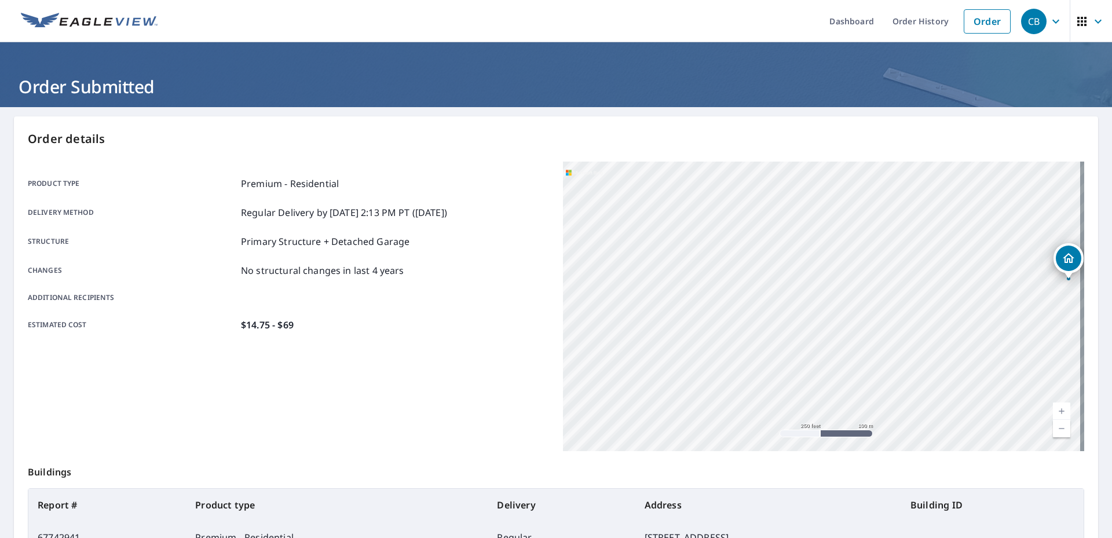
scroll to position [144, 0]
